Goal: Task Accomplishment & Management: Use online tool/utility

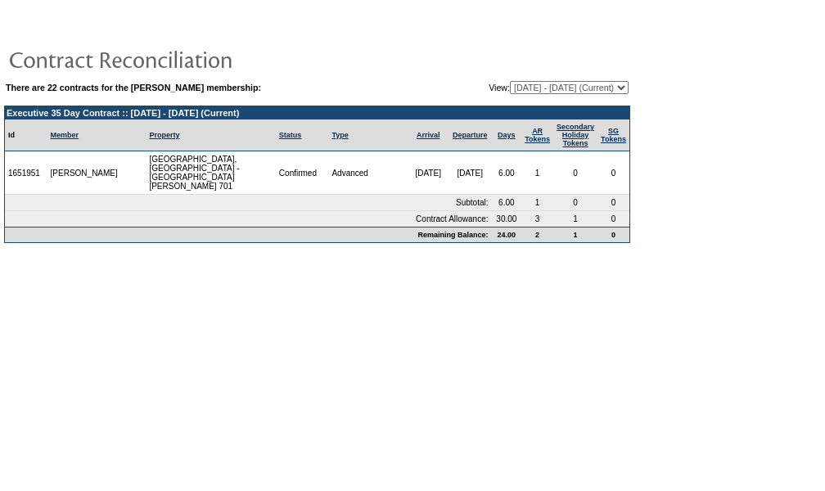
click at [606, 88] on select "08/07/07 - 08/31/08 09/01/08 - 08/31/09 09/01/09 - 08/31/10 09/01/10 - 08/31/11…" at bounding box center [569, 87] width 119 height 13
select select "121267"
click at [510, 81] on select "08/07/07 - 08/31/08 09/01/08 - 08/31/09 09/01/09 - 08/31/10 09/01/10 - 08/31/11…" at bounding box center [569, 87] width 119 height 13
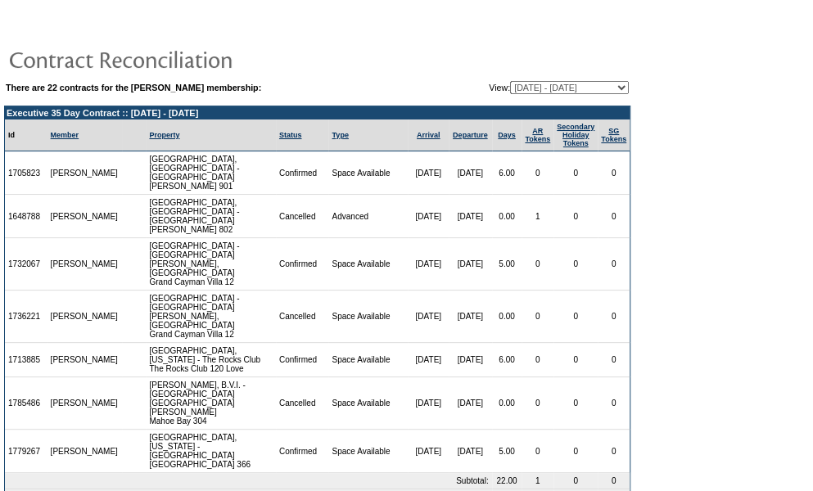
scroll to position [12, 0]
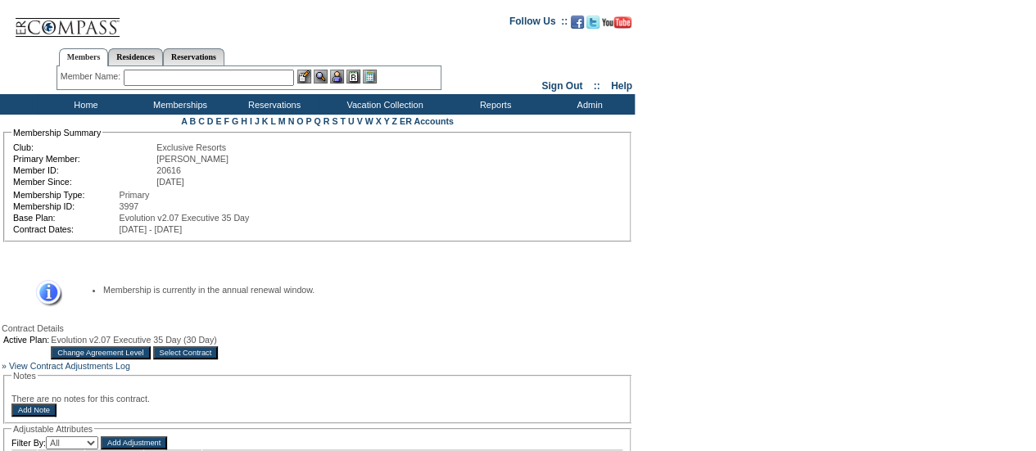
click at [150, 359] on input "Change Agreement Level" at bounding box center [100, 352] width 99 height 13
